Goal: Information Seeking & Learning: Learn about a topic

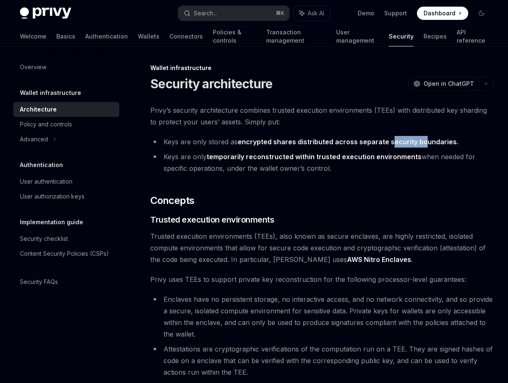
drag, startPoint x: 388, startPoint y: 139, endPoint x: 430, endPoint y: 141, distance: 41.5
click at [427, 141] on strong "encrypted shares distributed across separate security boundaries." at bounding box center [348, 142] width 221 height 8
click at [431, 141] on strong "encrypted shares distributed across separate security boundaries." at bounding box center [348, 142] width 221 height 8
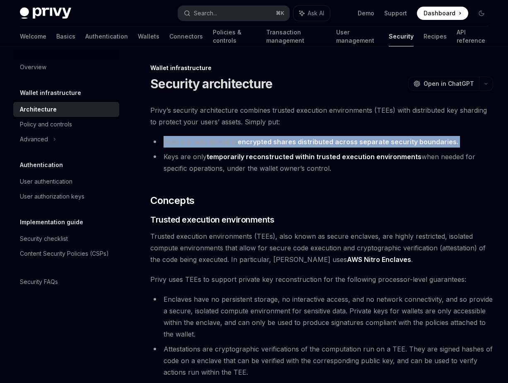
click at [431, 141] on strong "encrypted shares distributed across separate security boundaries." at bounding box center [348, 142] width 221 height 8
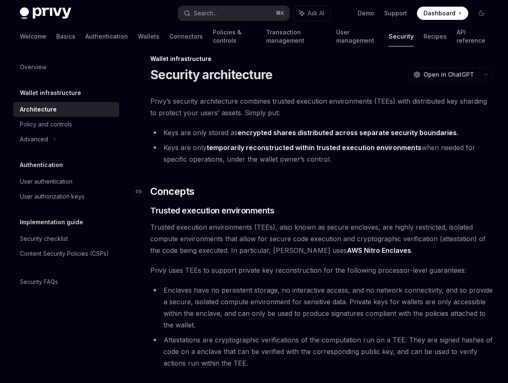
scroll to position [32, 0]
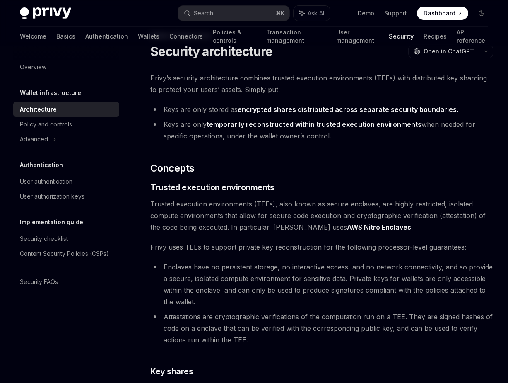
click at [233, 217] on span "Trusted execution environments (TEEs), also known as secure enclaves, are highl…" at bounding box center [321, 215] width 343 height 35
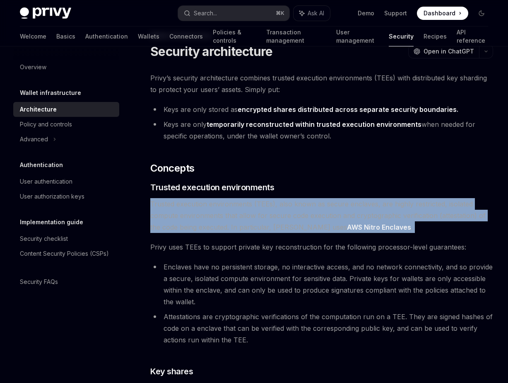
click at [233, 217] on span "Trusted execution environments (TEEs), also known as secure enclaves, are highl…" at bounding box center [321, 215] width 343 height 35
click at [225, 217] on span "Trusted execution environments (TEEs), also known as secure enclaves, are highl…" at bounding box center [321, 215] width 343 height 35
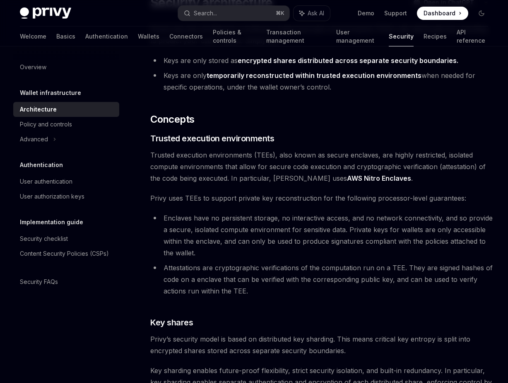
scroll to position [82, 0]
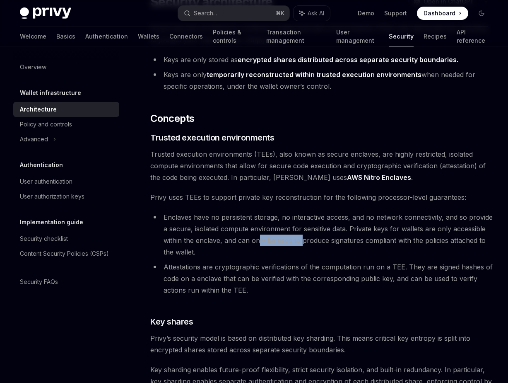
drag, startPoint x: 258, startPoint y: 243, endPoint x: 305, endPoint y: 242, distance: 46.8
click at [305, 242] on li "Enclaves have no persistent storage, no interactive access, and no network conn…" at bounding box center [321, 234] width 343 height 46
click at [318, 242] on li "Enclaves have no persistent storage, no interactive access, and no network conn…" at bounding box center [321, 234] width 343 height 46
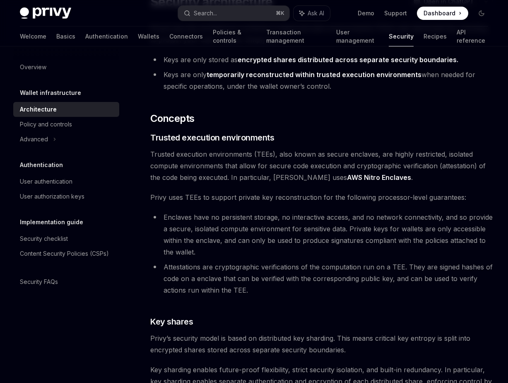
click at [244, 211] on li "Enclaves have no persistent storage, no interactive access, and no network conn…" at bounding box center [321, 234] width 343 height 46
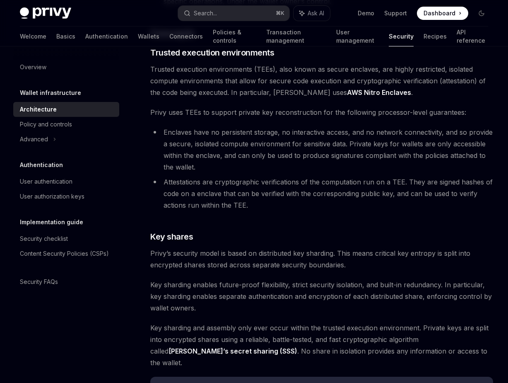
scroll to position [169, 0]
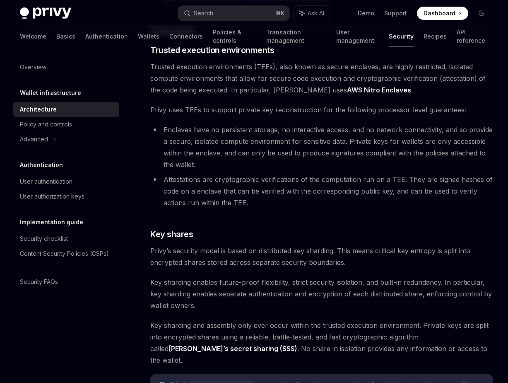
drag, startPoint x: 222, startPoint y: 265, endPoint x: 270, endPoint y: 266, distance: 48.5
click at [270, 266] on span "Privy’s security model is based on distributed key sharding. This means critica…" at bounding box center [321, 256] width 343 height 23
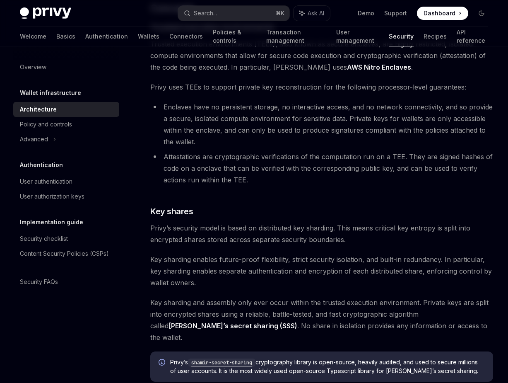
scroll to position [208, 0]
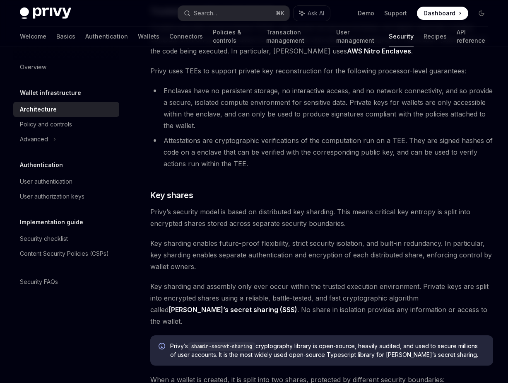
click at [212, 266] on span "Key sharding enables future-proof flexibility, strict security isolation, and b…" at bounding box center [321, 254] width 343 height 35
click at [425, 244] on span "Key sharding enables future-proof flexibility, strict security isolation, and b…" at bounding box center [321, 254] width 343 height 35
copy span "redundancy"
click at [424, 200] on h3 "​ Key shares" at bounding box center [321, 195] width 343 height 12
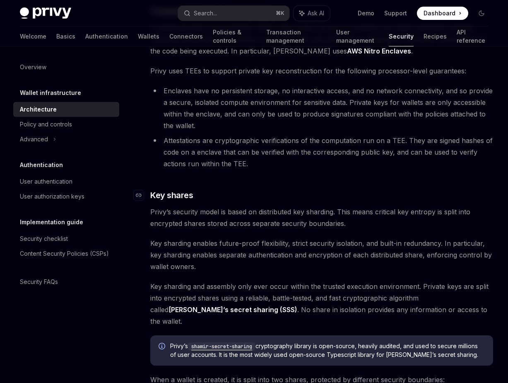
click at [424, 200] on h3 "​ Key shares" at bounding box center [321, 195] width 343 height 12
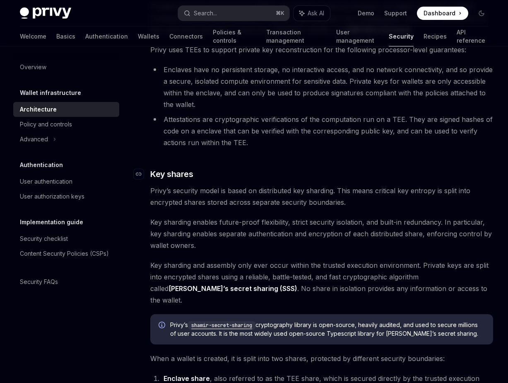
scroll to position [251, 0]
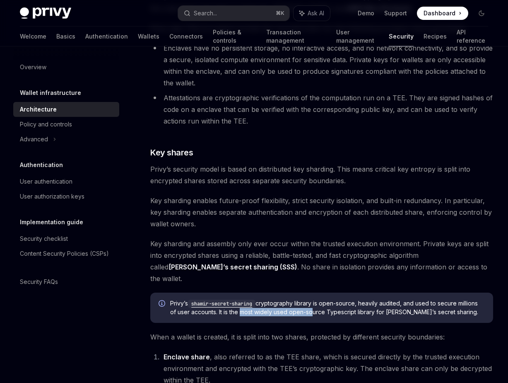
drag, startPoint x: 240, startPoint y: 302, endPoint x: 310, endPoint y: 301, distance: 70.0
click at [310, 301] on span "[PERSON_NAME]’s shamir-secret-sharing cryptography library is open-source, heav…" at bounding box center [327, 307] width 315 height 17
drag, startPoint x: 260, startPoint y: 301, endPoint x: 453, endPoint y: 304, distance: 193.0
click at [453, 304] on span "[PERSON_NAME]’s shamir-secret-sharing cryptography library is open-source, heav…" at bounding box center [327, 307] width 315 height 17
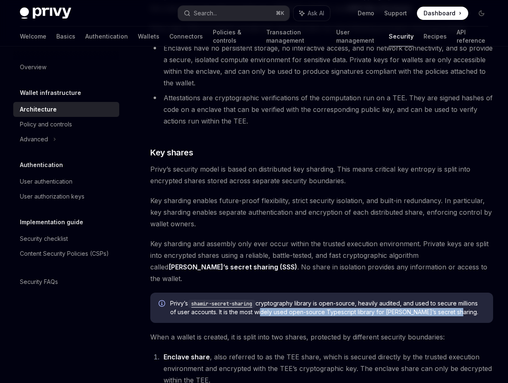
click at [453, 304] on span "[PERSON_NAME]’s shamir-secret-sharing cryptography library is open-source, heav…" at bounding box center [327, 307] width 315 height 17
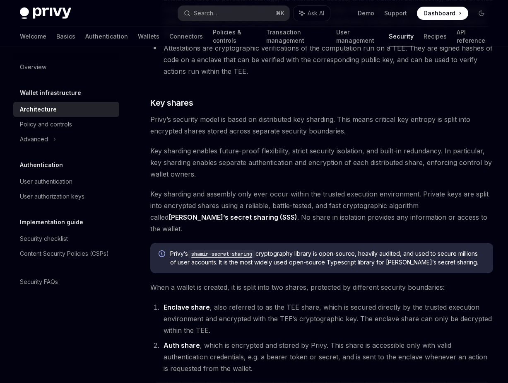
scroll to position [303, 0]
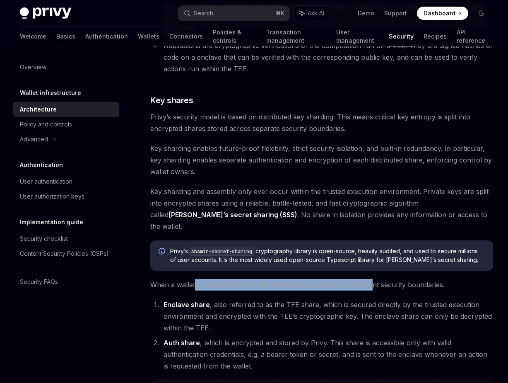
drag, startPoint x: 194, startPoint y: 275, endPoint x: 389, endPoint y: 278, distance: 195.1
click at [376, 279] on span "When a wallet is created, it is split into two shares, protected by different s…" at bounding box center [321, 285] width 343 height 12
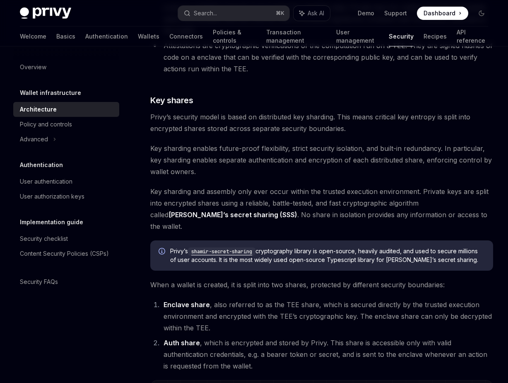
click at [396, 279] on span "When a wallet is created, it is split into two shares, protected by different s…" at bounding box center [321, 285] width 343 height 12
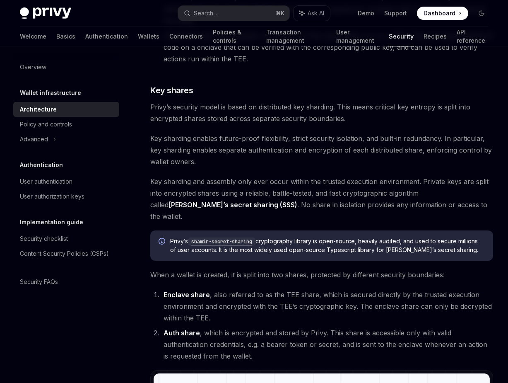
scroll to position [331, 0]
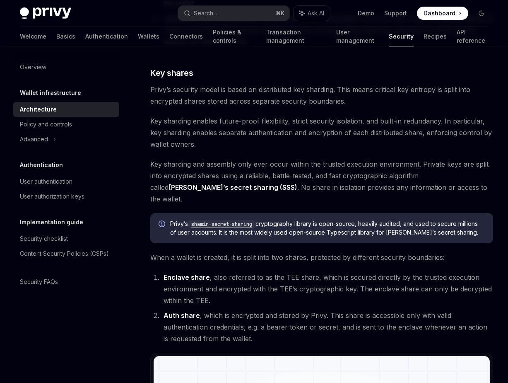
click at [285, 316] on li "Auth share , which is encrypted and stored by Privy. This share is accessible o…" at bounding box center [327, 326] width 332 height 35
click at [297, 318] on li "Auth share , which is encrypted and stored by Privy. This share is accessible o…" at bounding box center [327, 326] width 332 height 35
click at [309, 317] on li "Auth share , which is encrypted and stored by Privy. This share is accessible o…" at bounding box center [327, 326] width 332 height 35
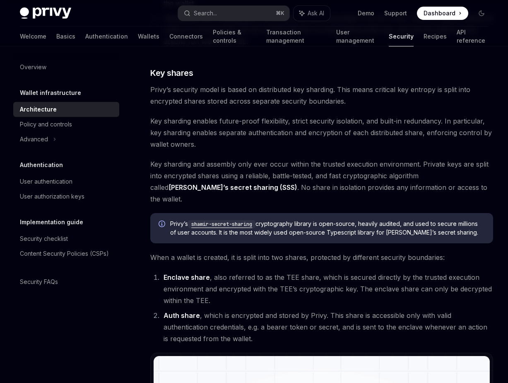
click at [324, 318] on li "Auth share , which is encrypted and stored by Privy. This share is accessible o…" at bounding box center [327, 326] width 332 height 35
click at [335, 309] on li "Auth share , which is encrypted and stored by Privy. This share is accessible o…" at bounding box center [327, 326] width 332 height 35
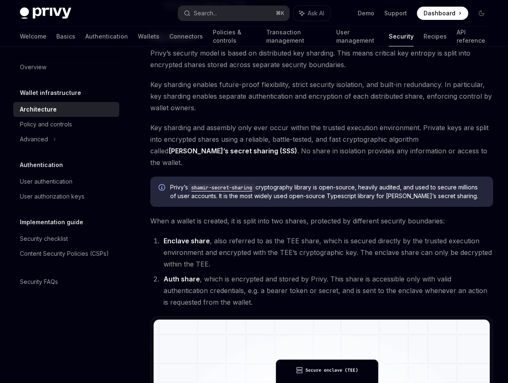
scroll to position [367, 0]
click at [269, 279] on li "Auth share , which is encrypted and stored by Privy. This share is accessible o…" at bounding box center [327, 290] width 332 height 35
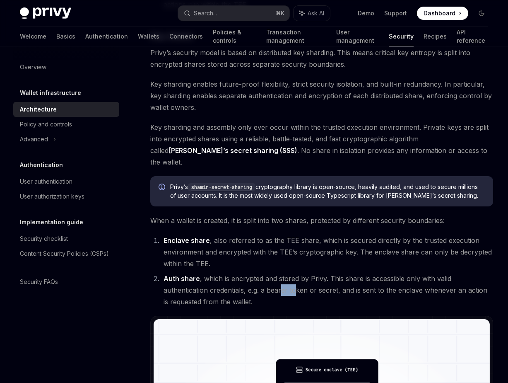
drag, startPoint x: 292, startPoint y: 279, endPoint x: 302, endPoint y: 280, distance: 10.4
click at [302, 280] on li "Auth share , which is encrypted and stored by Privy. This share is accessible o…" at bounding box center [327, 290] width 332 height 35
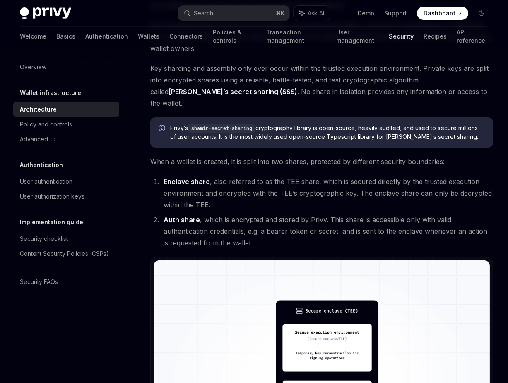
scroll to position [425, 0]
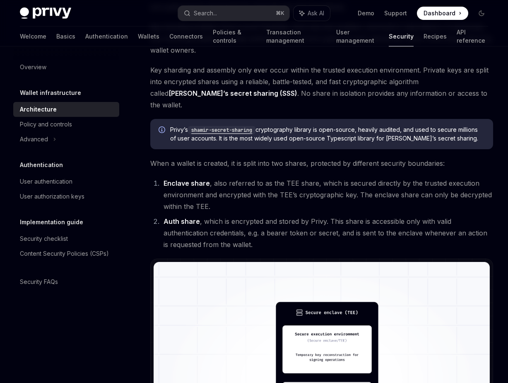
click at [275, 224] on li "Auth share , which is encrypted and stored by Privy. This share is accessible o…" at bounding box center [327, 232] width 332 height 35
click at [303, 222] on li "Auth share , which is encrypted and stored by Privy. This share is accessible o…" at bounding box center [327, 232] width 332 height 35
click at [324, 221] on li "Auth share , which is encrypted and stored by Privy. This share is accessible o…" at bounding box center [327, 232] width 332 height 35
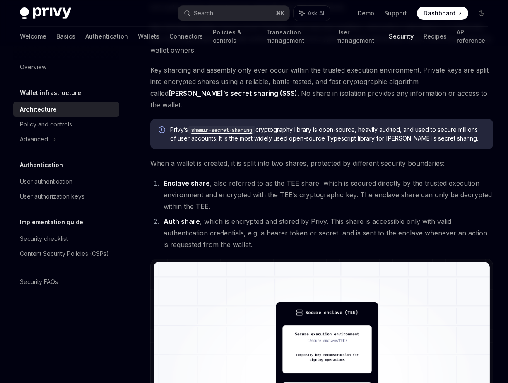
click at [331, 215] on li "Auth share , which is encrypted and stored by Privy. This share is accessible o…" at bounding box center [327, 232] width 332 height 35
click at [342, 199] on li "Enclave share , also referred to as the TEE share, which is secured directly by…" at bounding box center [327, 194] width 332 height 35
click at [344, 199] on li "Enclave share , also referred to as the TEE share, which is secured directly by…" at bounding box center [327, 194] width 332 height 35
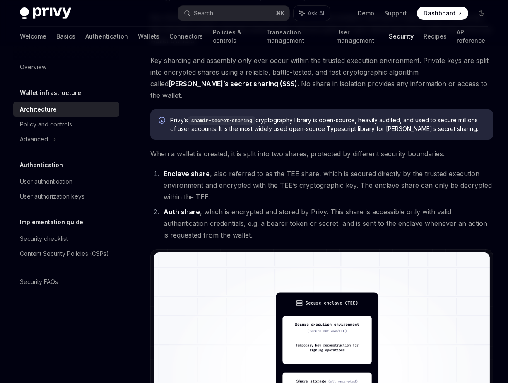
scroll to position [437, 0]
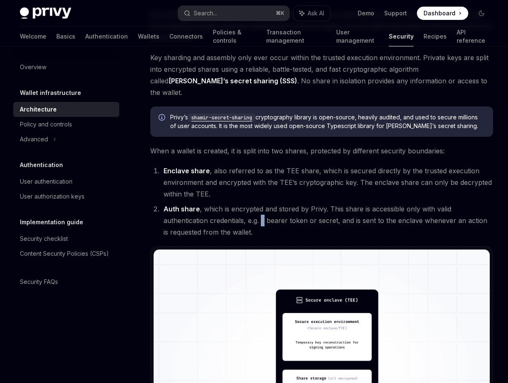
drag, startPoint x: 262, startPoint y: 210, endPoint x: 266, endPoint y: 209, distance: 4.2
click at [266, 209] on li "Auth share , which is encrypted and stored by Privy. This share is accessible o…" at bounding box center [327, 220] width 332 height 35
click at [261, 212] on li "Auth share , which is encrypted and stored by Privy. This share is accessible o…" at bounding box center [327, 220] width 332 height 35
click at [319, 209] on li "Auth share , which is encrypted and stored by Privy. This share is accessible o…" at bounding box center [327, 220] width 332 height 35
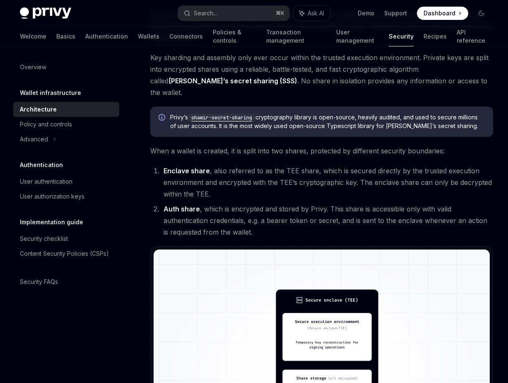
click at [271, 212] on li "Auth share , which is encrypted and stored by Privy. This share is accessible o…" at bounding box center [327, 220] width 332 height 35
click at [271, 210] on li "Auth share , which is encrypted and stored by Privy. This share is accessible o…" at bounding box center [327, 220] width 332 height 35
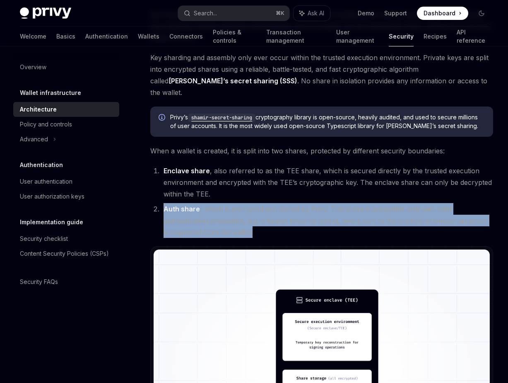
click at [271, 210] on li "Auth share , which is encrypted and stored by Privy. This share is accessible o…" at bounding box center [327, 220] width 332 height 35
click at [290, 209] on li "Auth share , which is encrypted and stored by Privy. This share is accessible o…" at bounding box center [327, 220] width 332 height 35
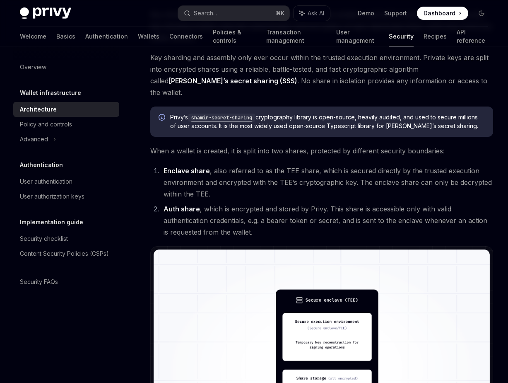
click at [267, 209] on li "Auth share , which is encrypted and stored by Privy. This share is accessible o…" at bounding box center [327, 220] width 332 height 35
click at [302, 207] on li "Auth share , which is encrypted and stored by Privy. This share is accessible o…" at bounding box center [327, 220] width 332 height 35
click at [87, 180] on div "User authentication" at bounding box center [67, 181] width 94 height 10
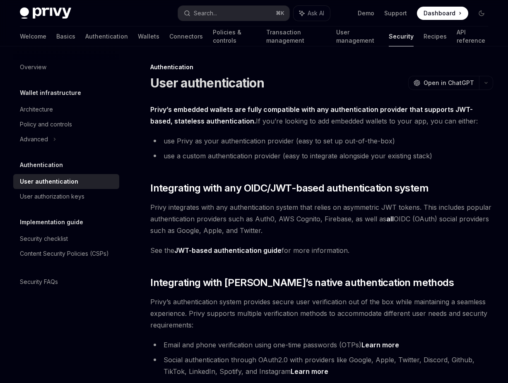
scroll to position [2, 0]
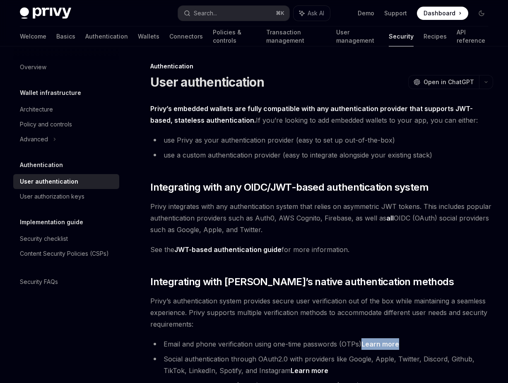
click at [381, 342] on link "Learn more" at bounding box center [381, 344] width 38 height 9
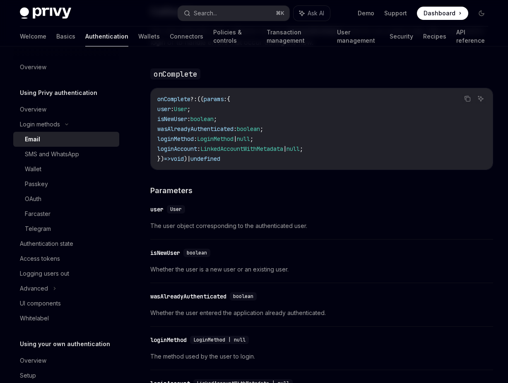
scroll to position [1379, 0]
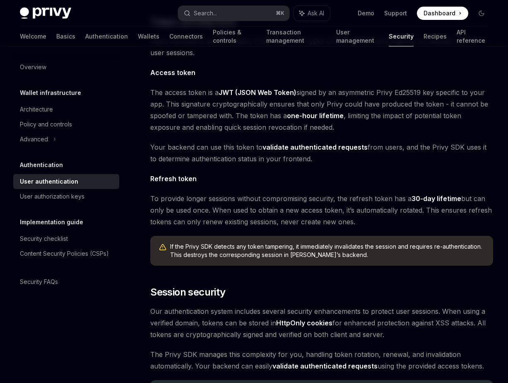
scroll to position [445, 0]
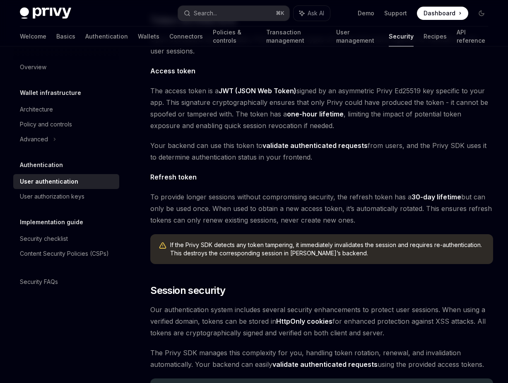
click at [323, 275] on div "Privy’s embedded wallets are fully compatible with any authentication provider …" at bounding box center [321, 29] width 343 height 741
click at [261, 341] on div "Privy’s embedded wallets are fully compatible with any authentication provider …" at bounding box center [321, 29] width 343 height 741
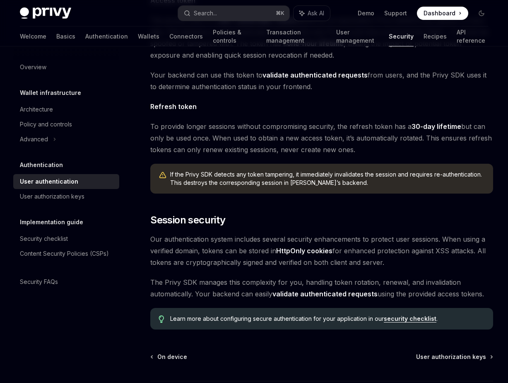
scroll to position [585, 0]
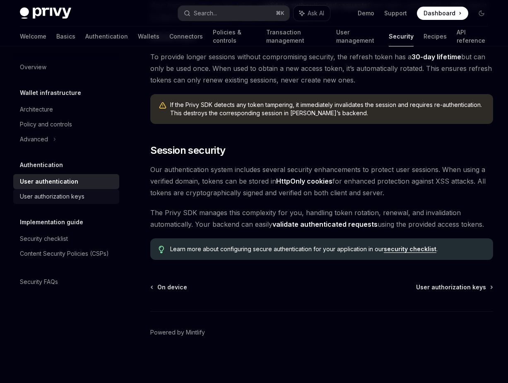
click at [96, 197] on div "User authorization keys" at bounding box center [67, 196] width 94 height 10
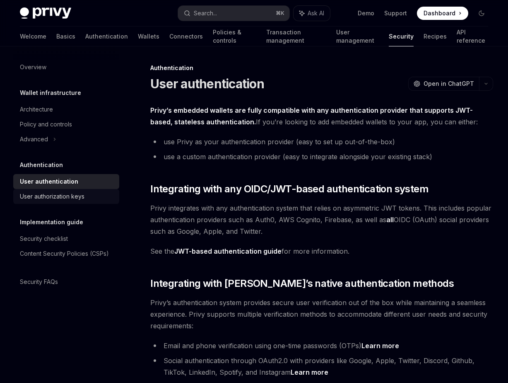
click at [96, 197] on div "User authorization keys" at bounding box center [67, 196] width 94 height 10
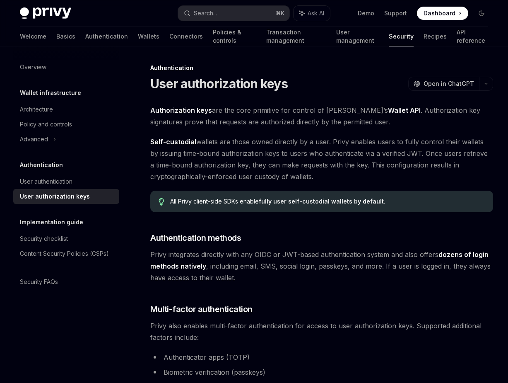
click at [261, 176] on span "Self-custodial wallets are those owned directly by a user. Privy enables users …" at bounding box center [321, 159] width 343 height 46
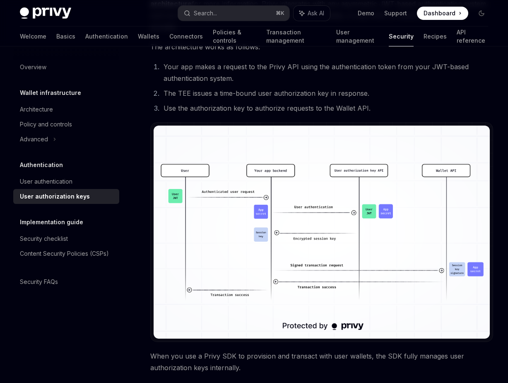
scroll to position [464, 0]
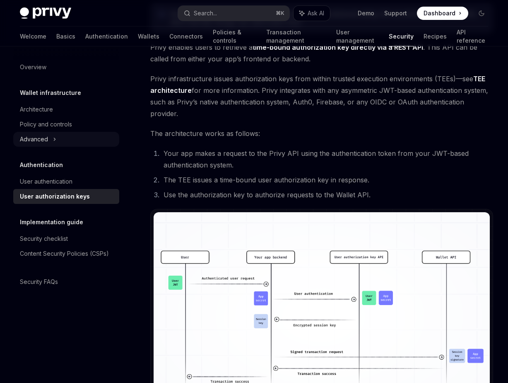
click at [50, 140] on div "Advanced" at bounding box center [66, 139] width 106 height 15
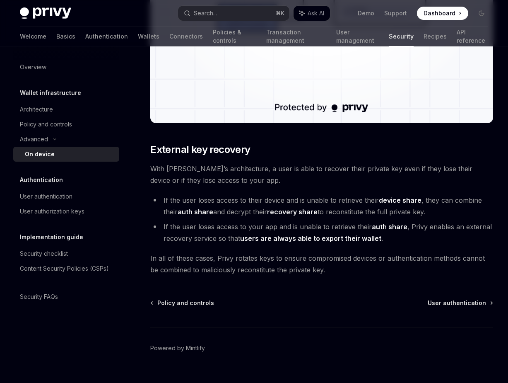
scroll to position [2266, 0]
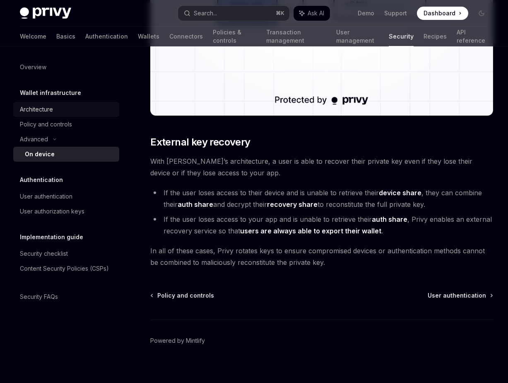
click at [72, 111] on div "Architecture" at bounding box center [67, 109] width 94 height 10
type textarea "*"
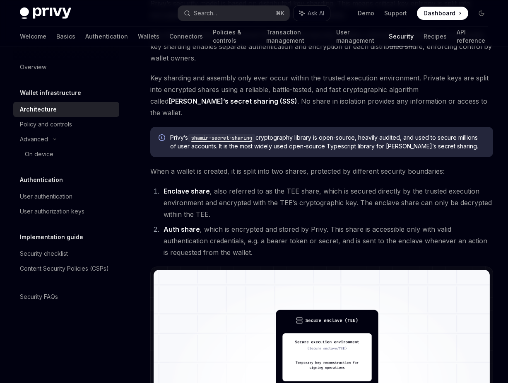
scroll to position [450, 0]
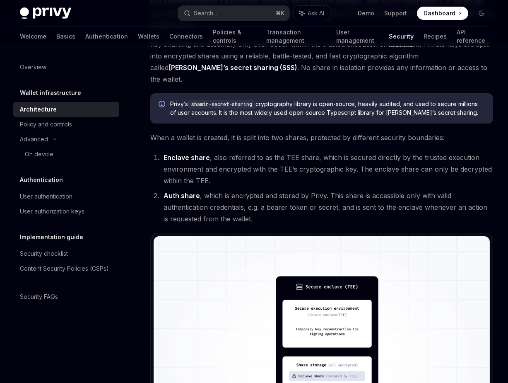
click at [352, 313] on img at bounding box center [322, 356] width 336 height 240
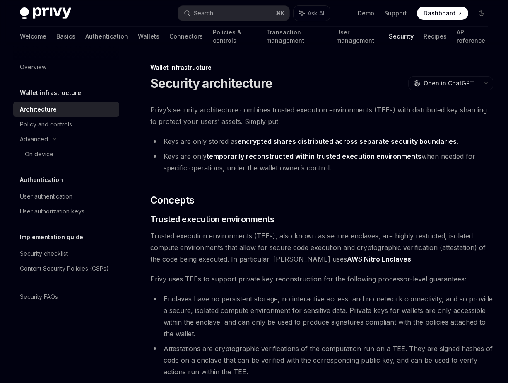
scroll to position [0, 0]
click at [275, 112] on span "Privy’s security architecture combines trusted execution environments (TEEs) wi…" at bounding box center [321, 115] width 343 height 23
click at [360, 111] on span "Privy’s security architecture combines trusted execution environments (TEEs) wi…" at bounding box center [321, 115] width 343 height 23
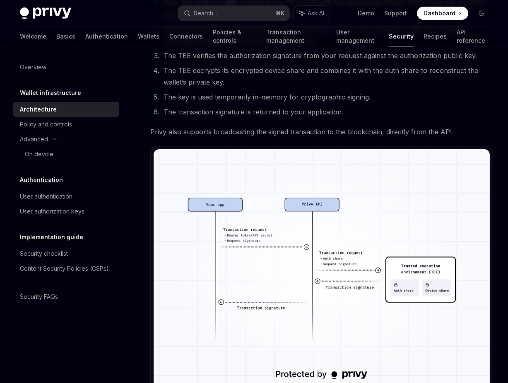
scroll to position [1374, 0]
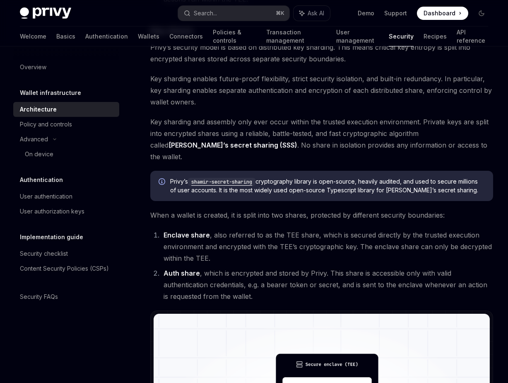
scroll to position [0, 0]
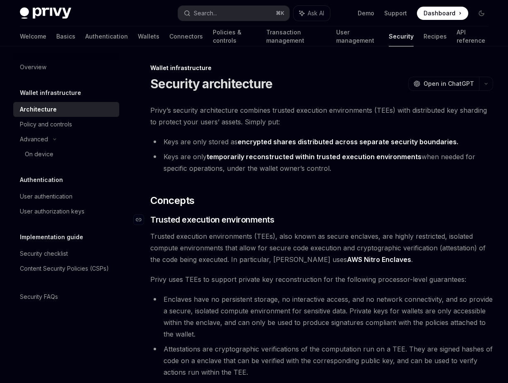
click at [311, 215] on h3 "​ Trusted execution environments" at bounding box center [321, 220] width 343 height 12
click at [441, 90] on button "OpenAI Open in ChatGPT" at bounding box center [443, 84] width 71 height 14
click at [408, 77] on button "OpenAI Open in ChatGPT" at bounding box center [443, 84] width 71 height 14
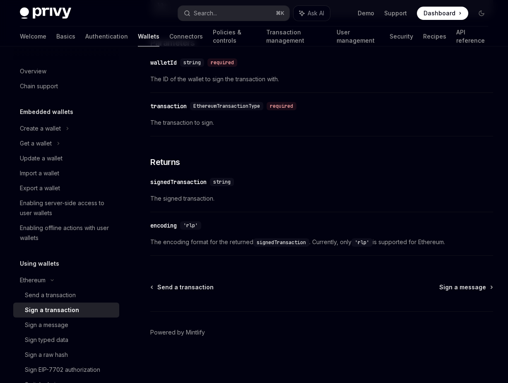
scroll to position [95, 0]
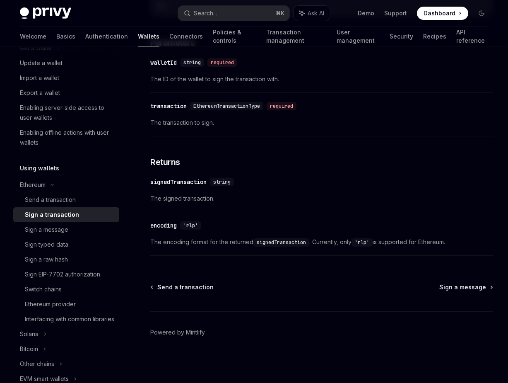
click at [302, 145] on div "Privy is fully compatible with popular web3 libraries for interfacing wallets, …" at bounding box center [321, 33] width 343 height 454
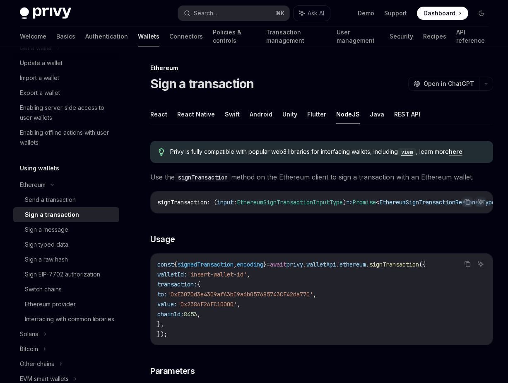
click at [275, 169] on div "Privy is fully compatible with popular web3 libraries for interfacing wallets, …" at bounding box center [321, 361] width 343 height 454
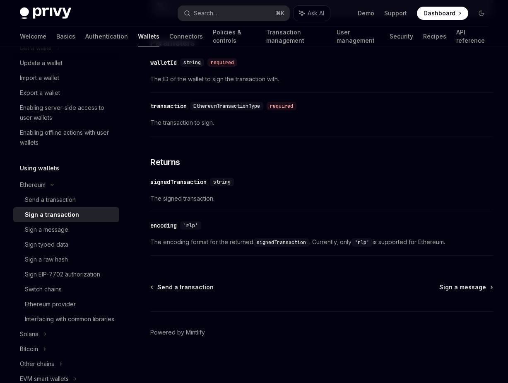
scroll to position [331, 0]
click at [59, 287] on div "Switch chains" at bounding box center [43, 289] width 37 height 10
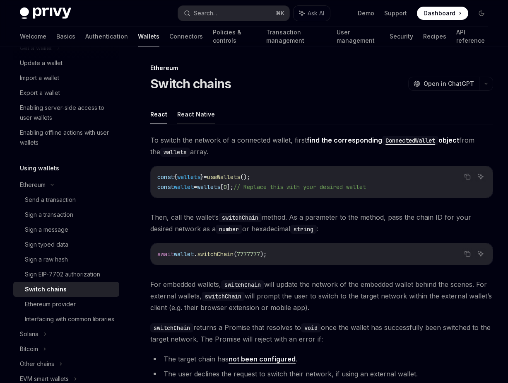
click at [202, 113] on button "React Native" at bounding box center [196, 113] width 38 height 19
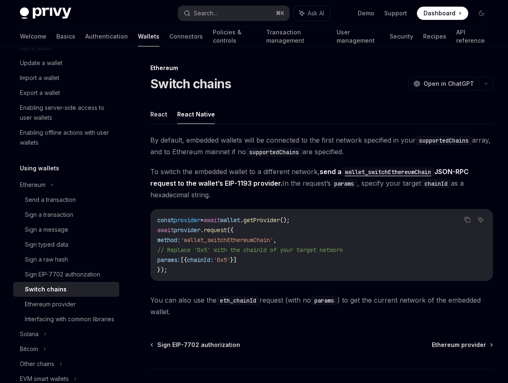
click at [273, 196] on span "To switch the embedded wallet to a different network, send a wallet_switchEther…" at bounding box center [321, 183] width 343 height 35
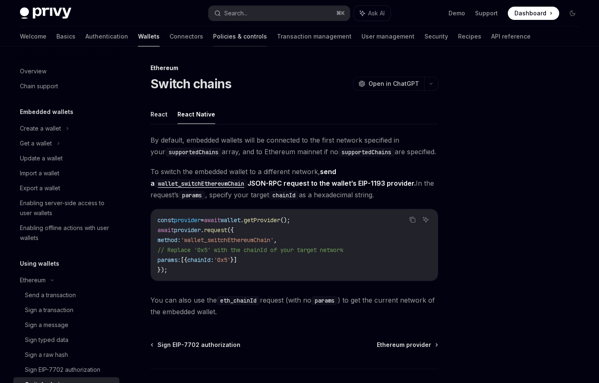
click at [213, 32] on link "Policies & controls" at bounding box center [240, 37] width 54 height 20
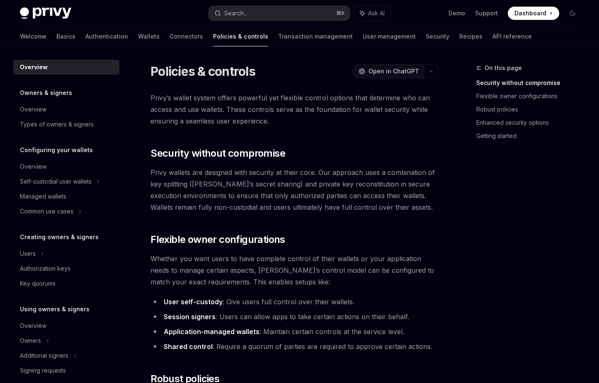
click at [377, 71] on span "Open in ChatGPT" at bounding box center [393, 71] width 51 height 8
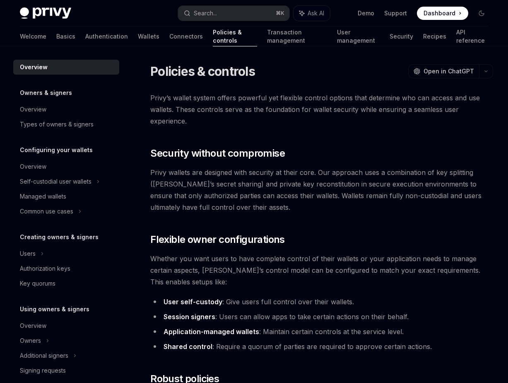
type textarea "*"
